Goal: Task Accomplishment & Management: Complete application form

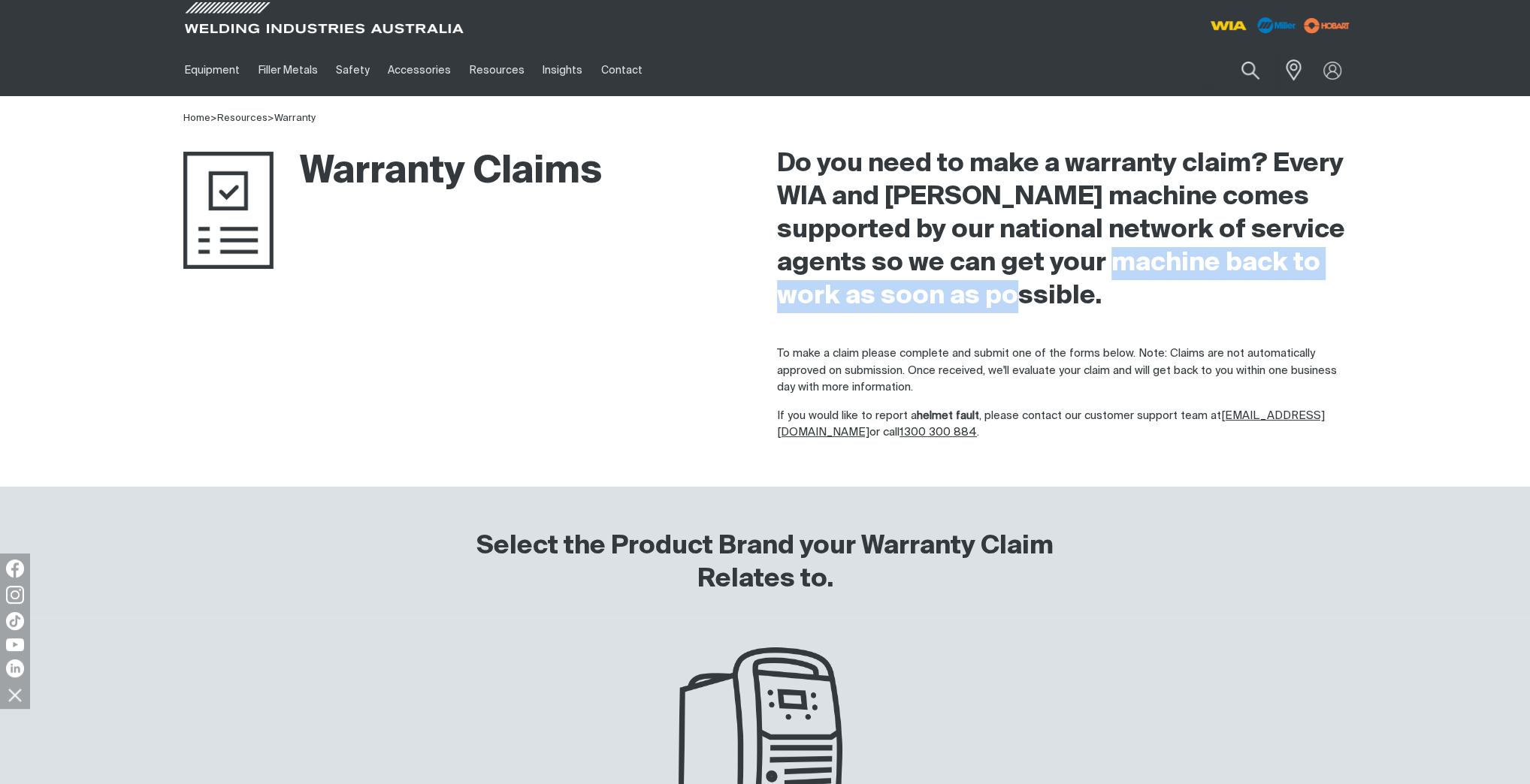
drag, startPoint x: 1125, startPoint y: 305, endPoint x: 1222, endPoint y: 262, distance: 106.1
click at [1222, 262] on h2 "Do you need to make a warranty claim? Every WIA and [PERSON_NAME] machine comes…" at bounding box center [1061, 231] width 569 height 165
copy h2 "back to work as soon as possible."
drag, startPoint x: 298, startPoint y: 115, endPoint x: 291, endPoint y: 122, distance: 9.9
click at [299, 115] on link "Warranty" at bounding box center [295, 118] width 42 height 10
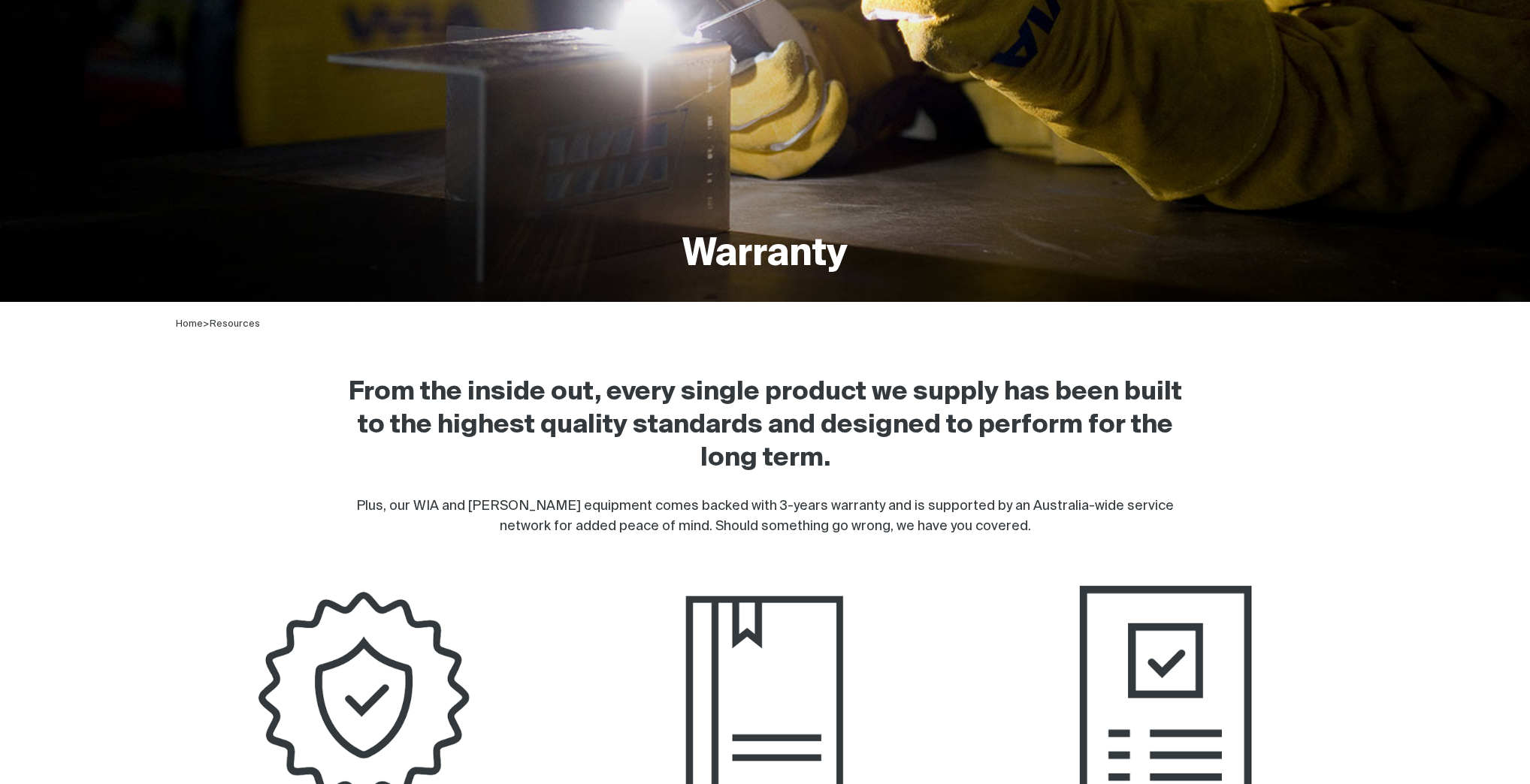
scroll to position [421, 0]
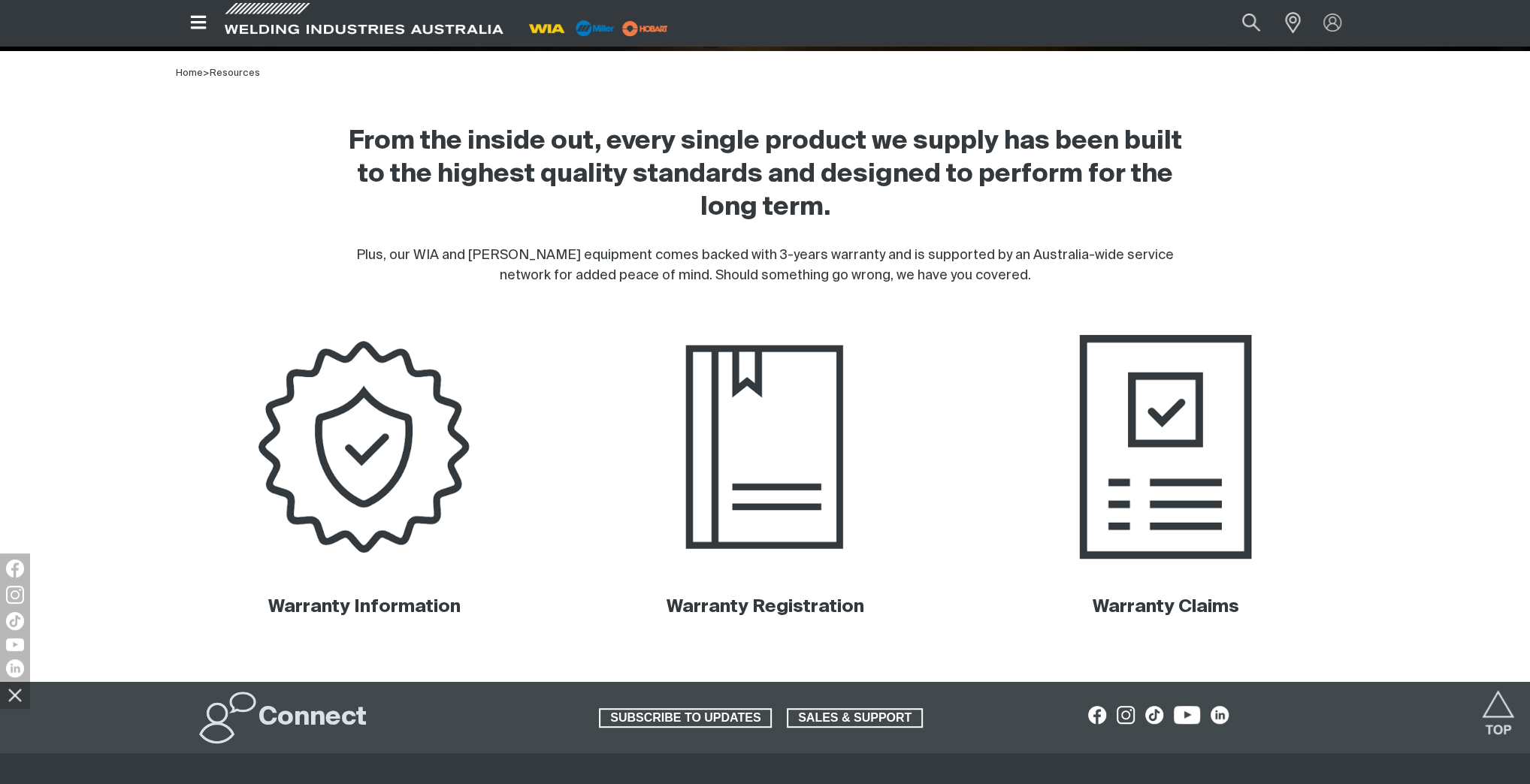
click at [1143, 497] on img at bounding box center [1165, 447] width 381 height 254
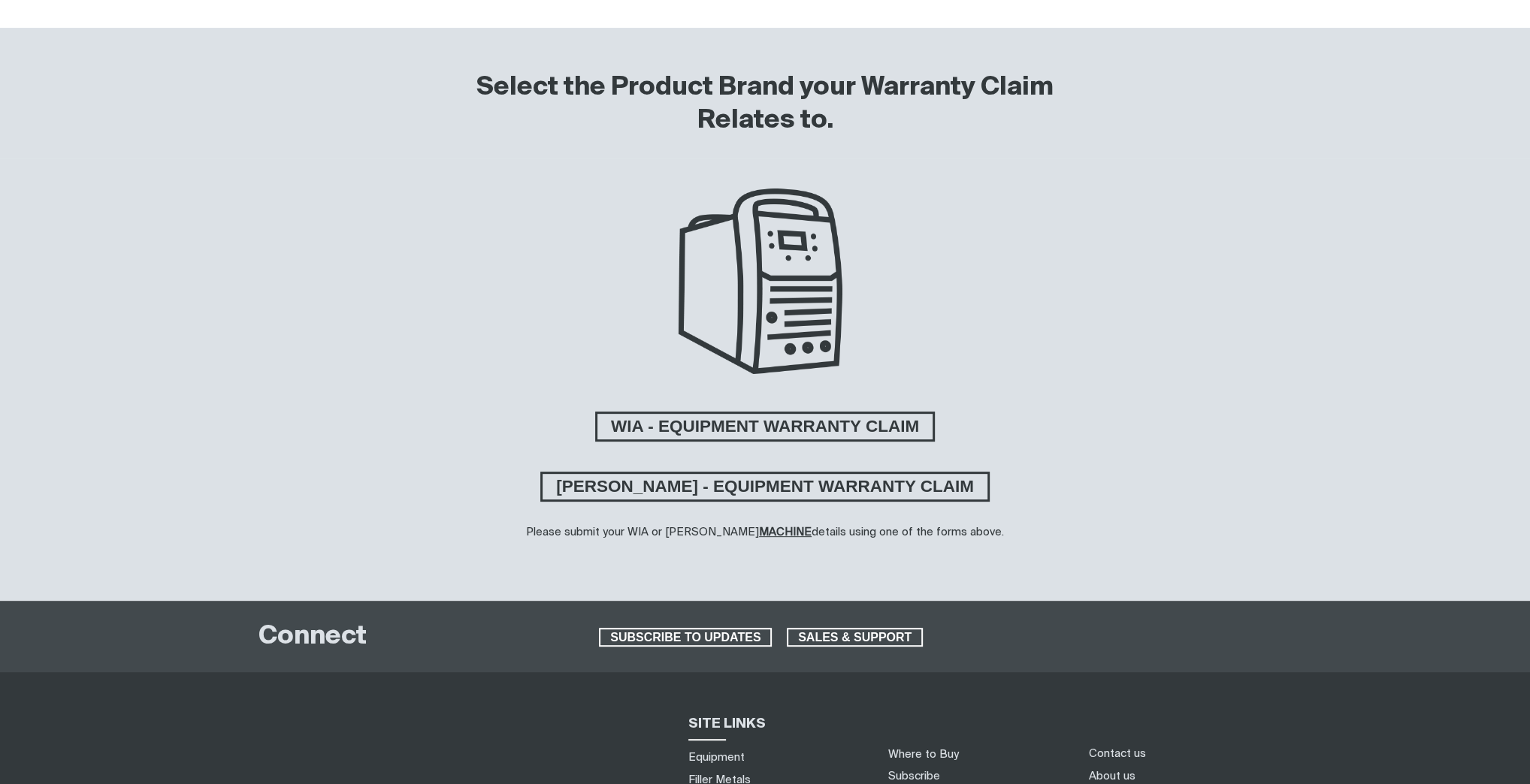
scroll to position [481, 0]
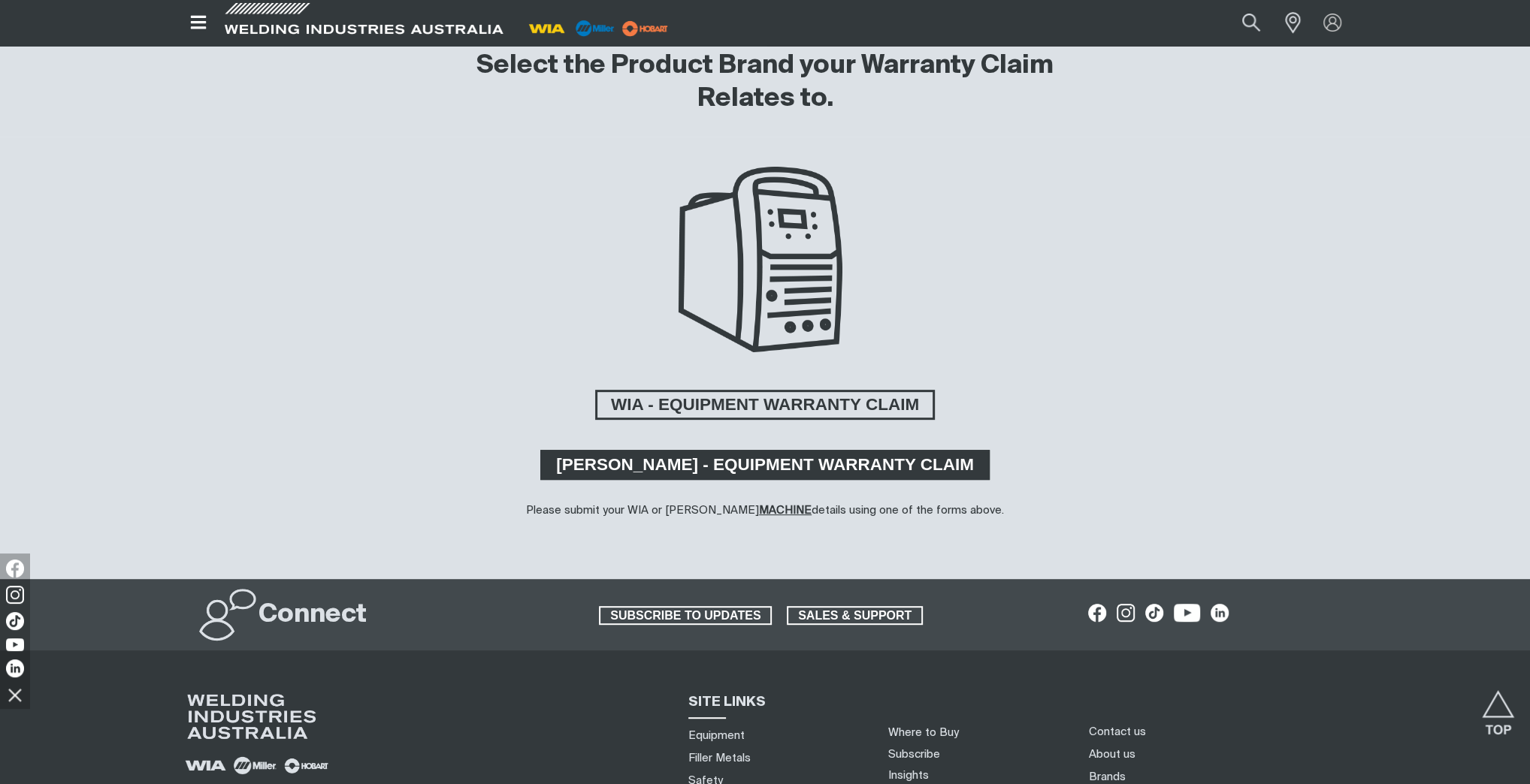
click at [814, 467] on span "[PERSON_NAME] - EQUIPMENT WARRANTY CLAIM" at bounding box center [765, 464] width 445 height 30
